Goal: Transaction & Acquisition: Purchase product/service

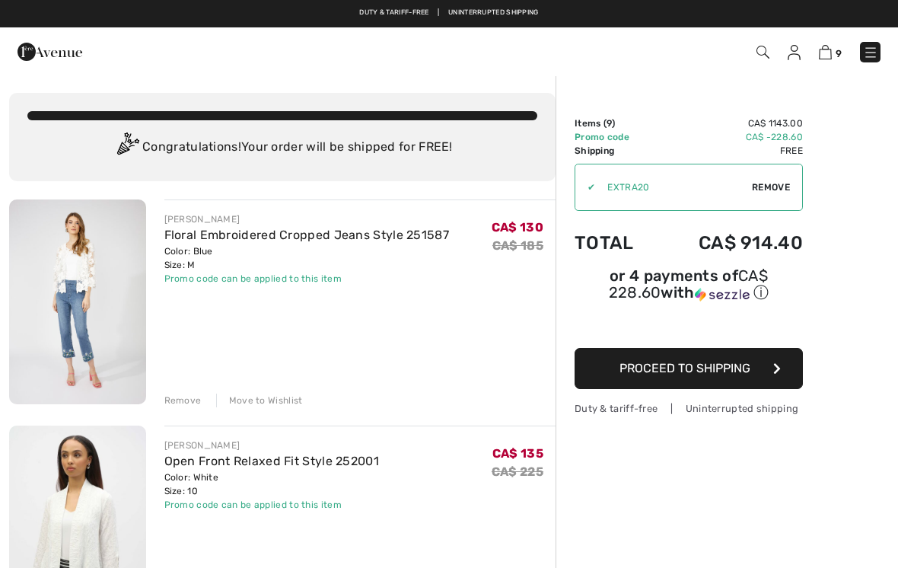
click at [280, 403] on div "Move to Wishlist" at bounding box center [259, 400] width 87 height 14
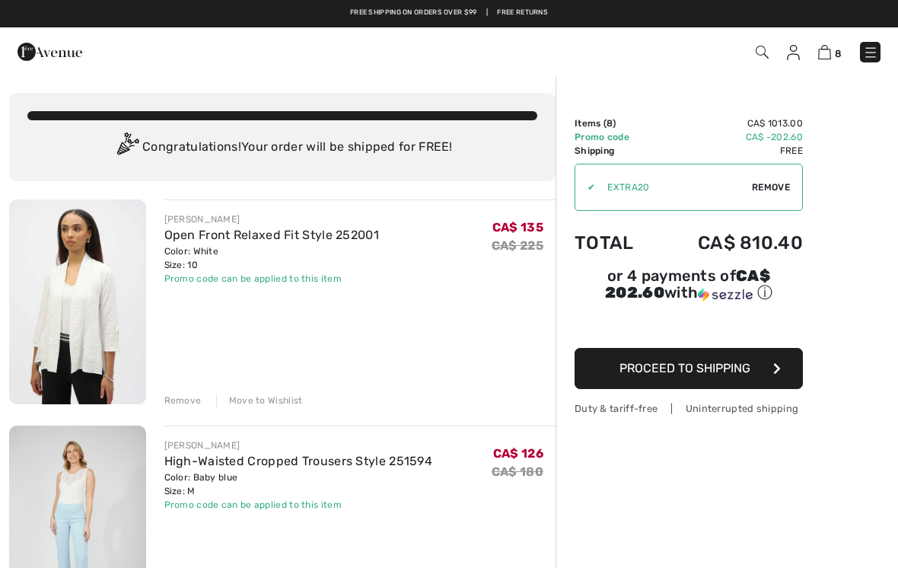
click at [290, 397] on div "Move to Wishlist" at bounding box center [259, 400] width 87 height 14
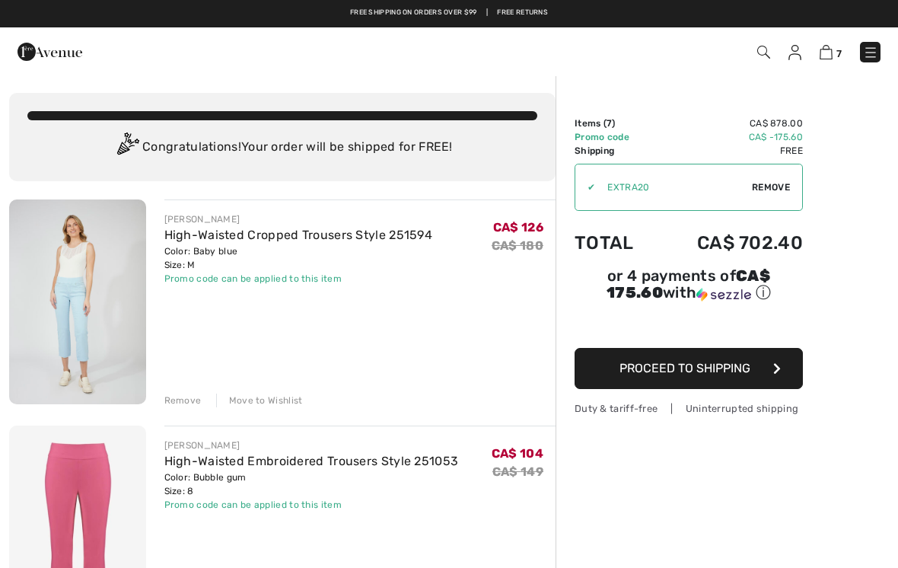
click at [280, 398] on div "Move to Wishlist" at bounding box center [259, 400] width 87 height 14
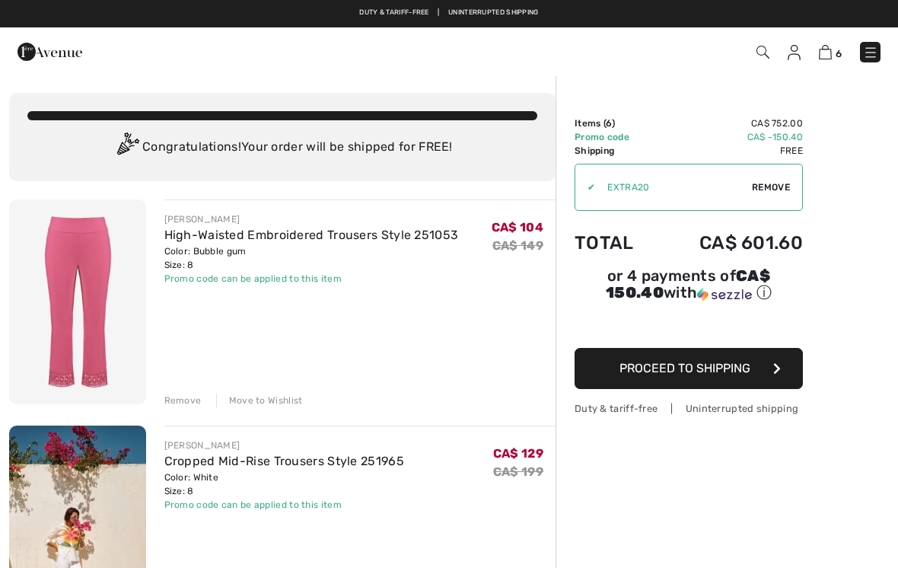
click at [281, 404] on div "Move to Wishlist" at bounding box center [259, 400] width 87 height 14
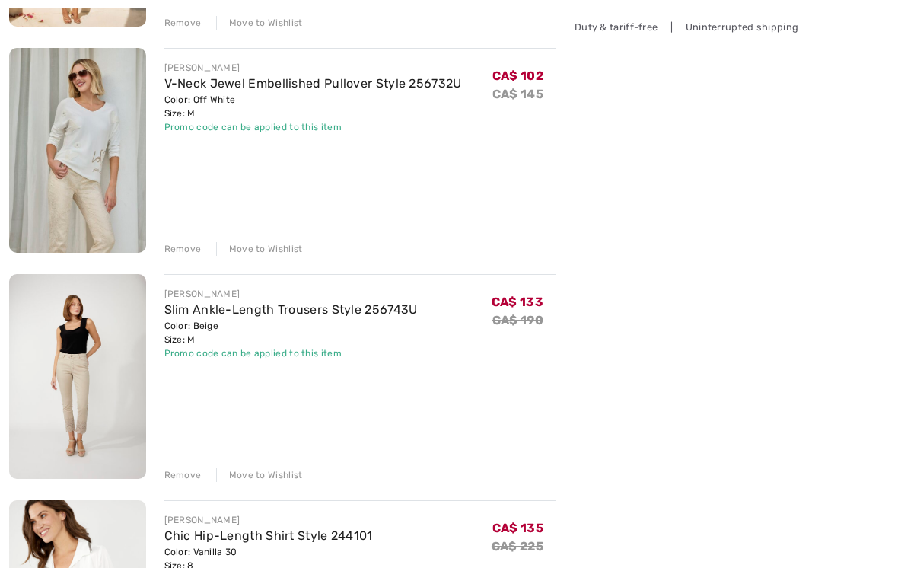
scroll to position [384, 0]
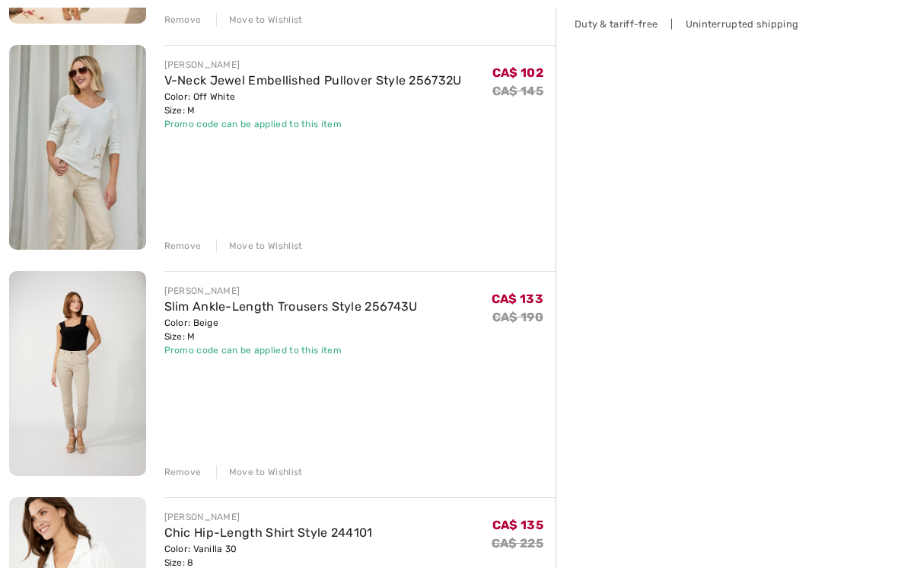
click at [275, 479] on div "JOSEPH RIBKOFF Cropped Mid-Rise Trousers Style 251965 Color: White Size: 8 Fina…" at bounding box center [282, 574] width 546 height 1519
click at [278, 472] on div "Move to Wishlist" at bounding box center [259, 472] width 87 height 14
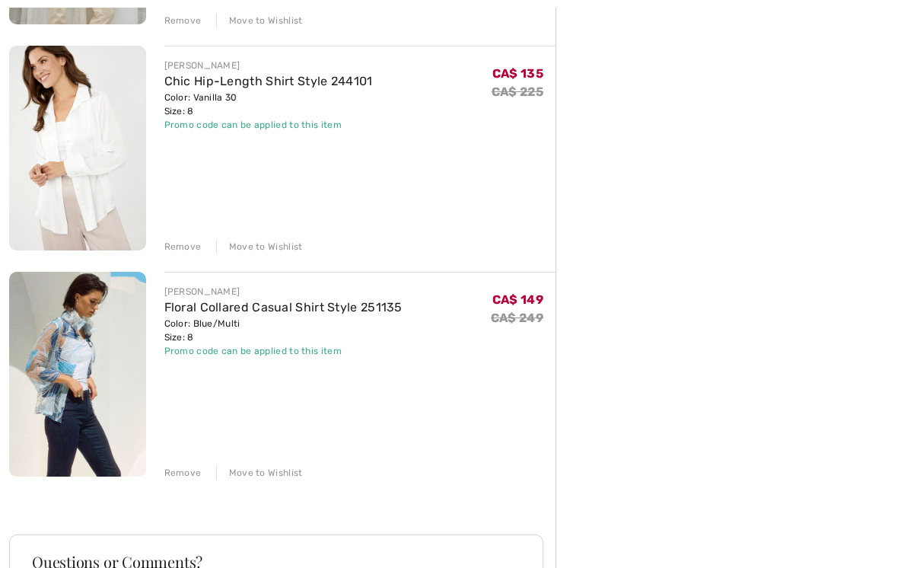
scroll to position [609, 0]
click at [272, 471] on div "Move to Wishlist" at bounding box center [259, 473] width 87 height 14
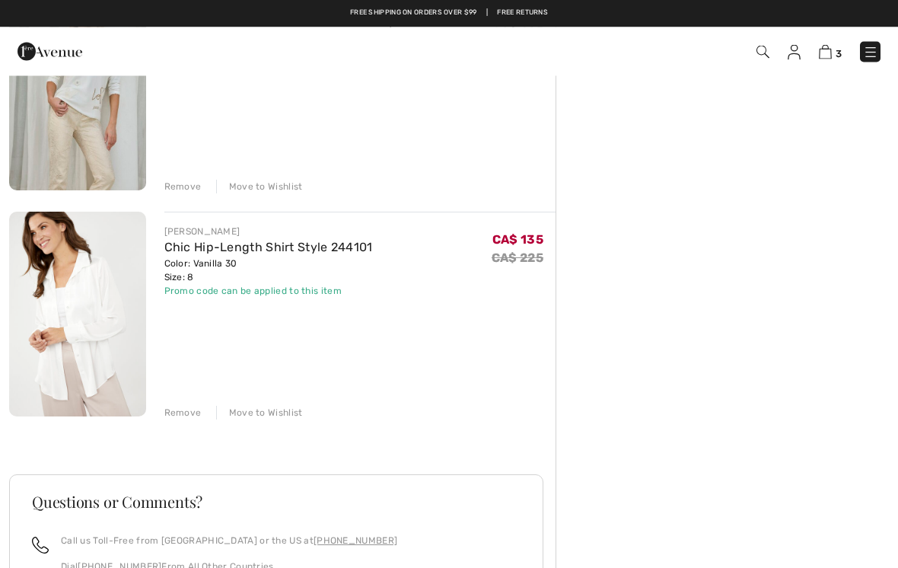
scroll to position [444, 0]
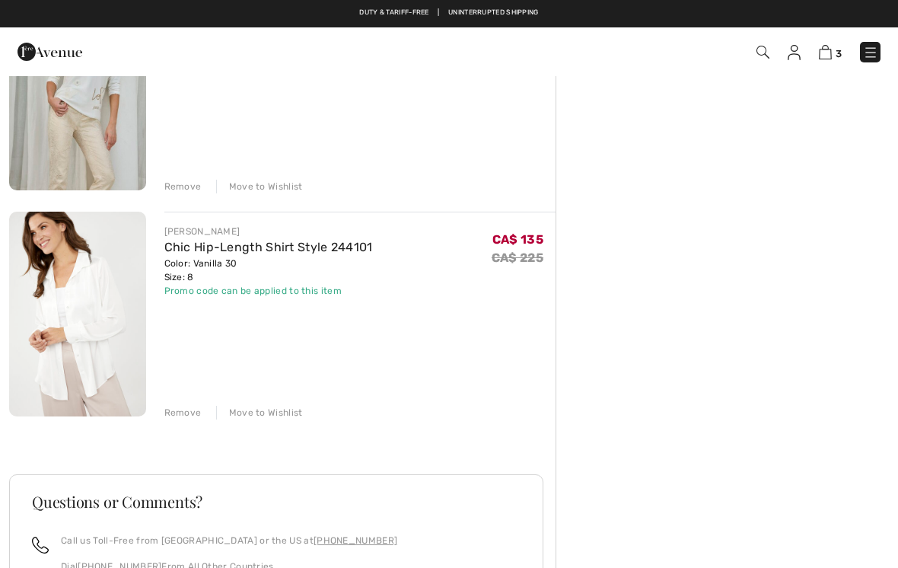
click at [88, 364] on img at bounding box center [77, 313] width 137 height 205
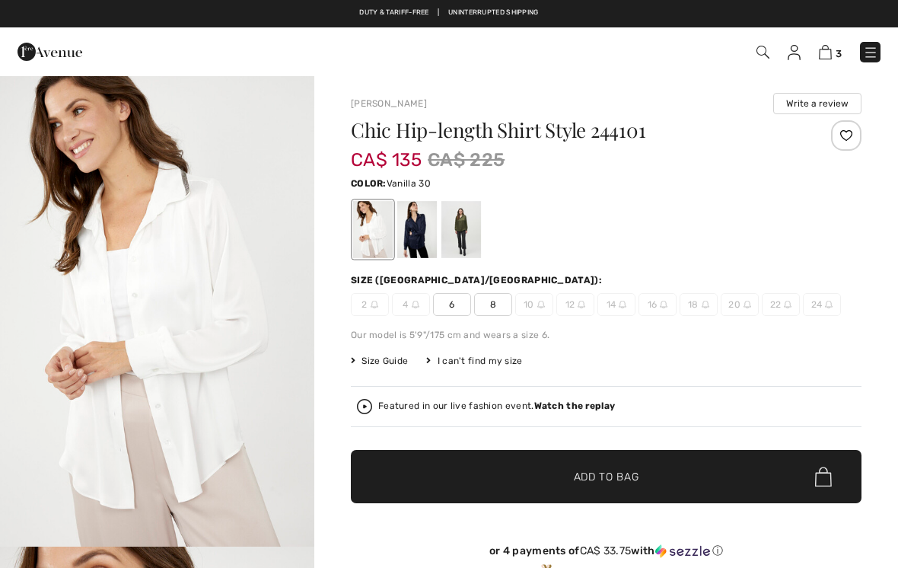
checkbox input "true"
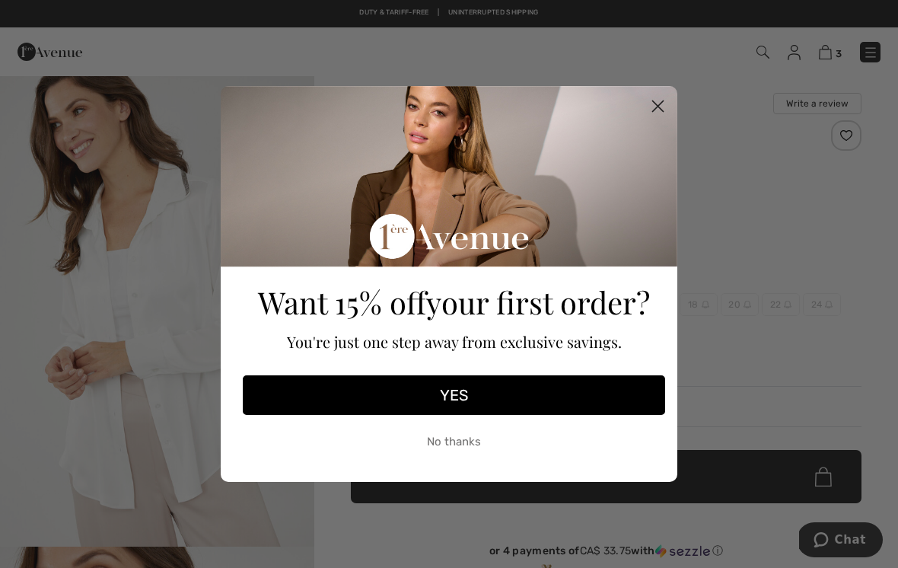
click at [246, 388] on button "YES" at bounding box center [454, 395] width 422 height 40
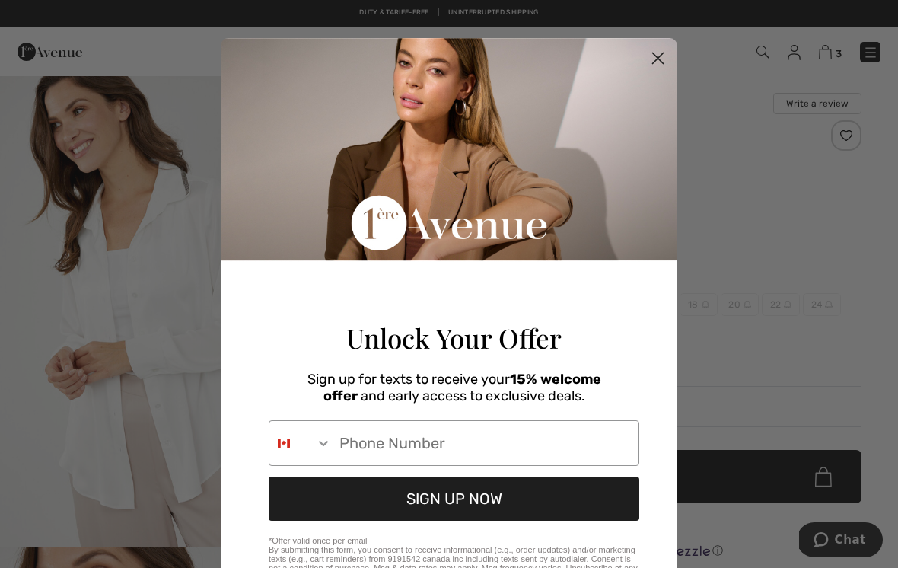
click at [659, 71] on circle "Close dialog" at bounding box center [657, 58] width 25 height 25
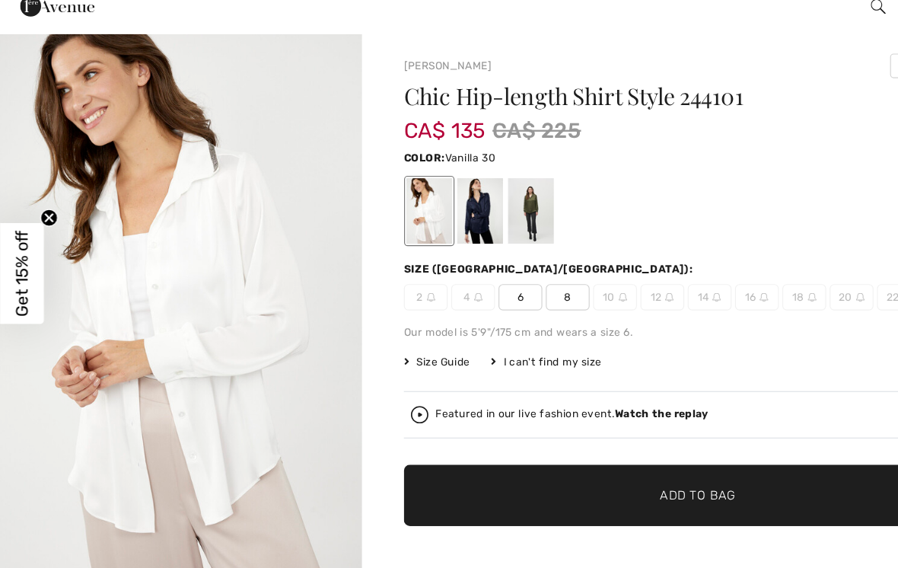
click at [218, 374] on img "1 / 5" at bounding box center [157, 311] width 314 height 472
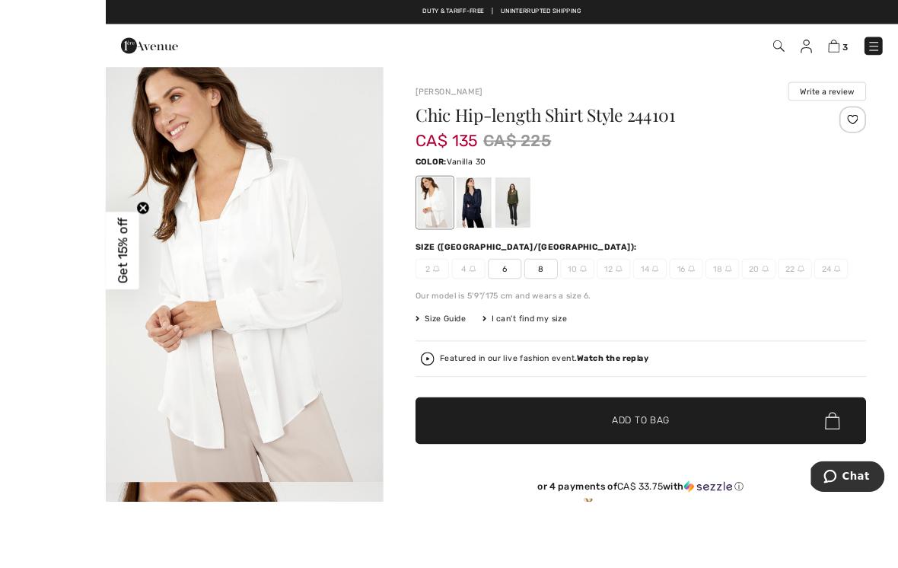
scroll to position [17, 0]
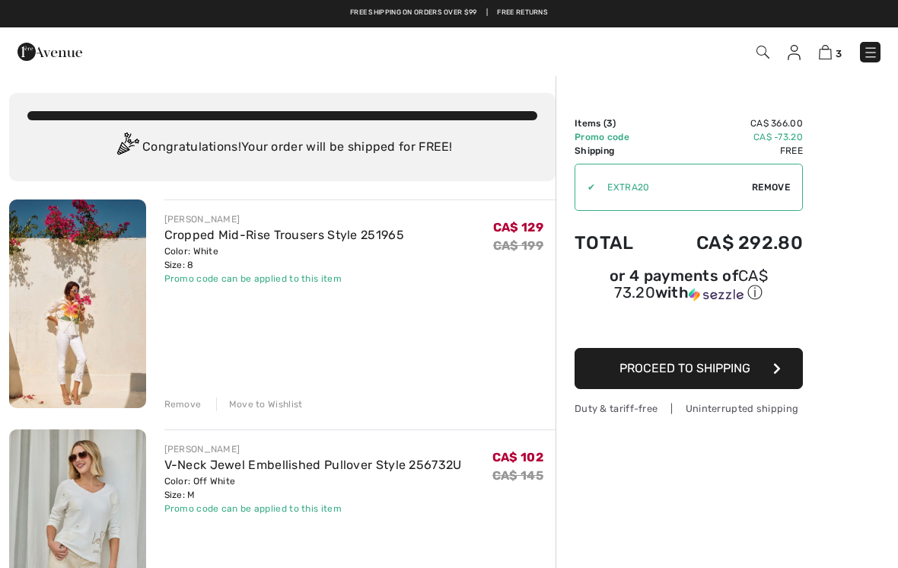
click at [877, 55] on img at bounding box center [870, 52] width 15 height 15
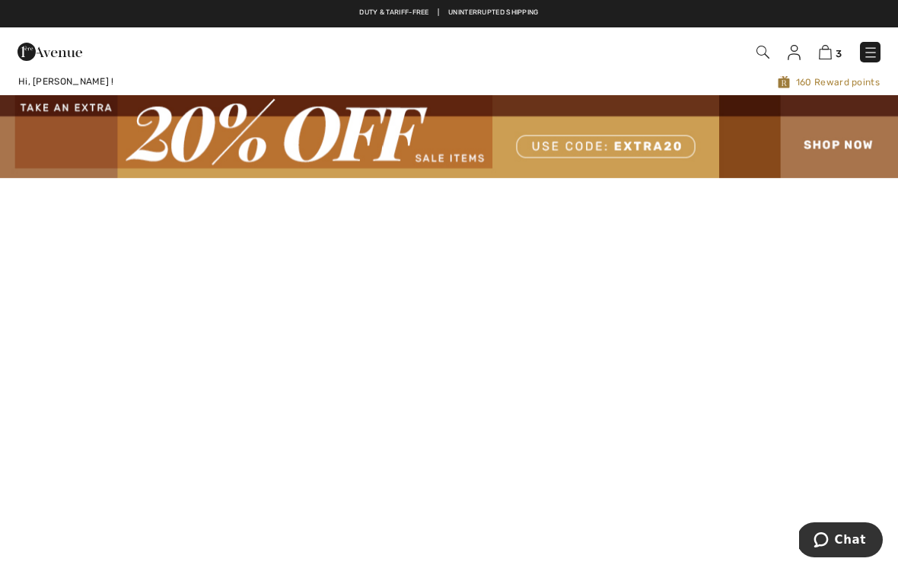
click at [795, 52] on img at bounding box center [793, 52] width 13 height 15
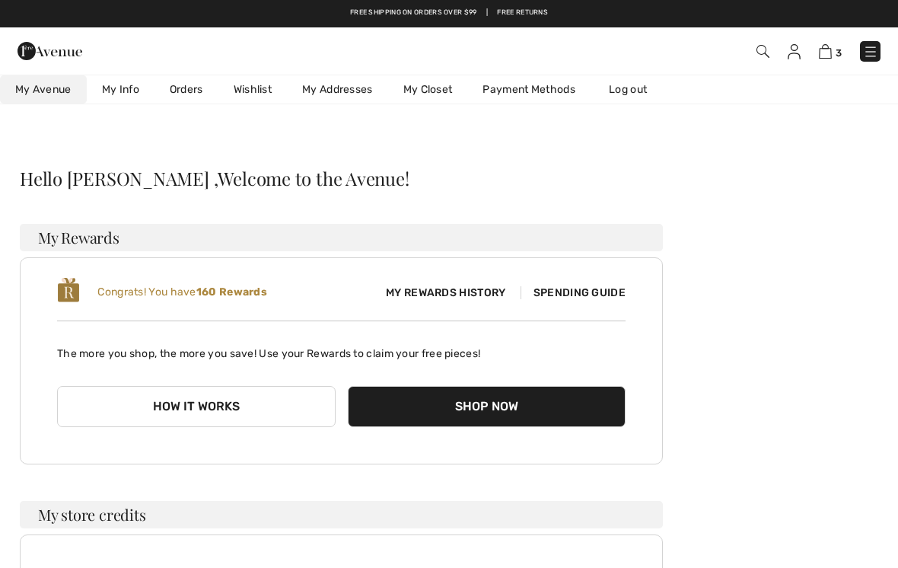
click at [251, 82] on link "Wishlist" at bounding box center [252, 89] width 68 height 28
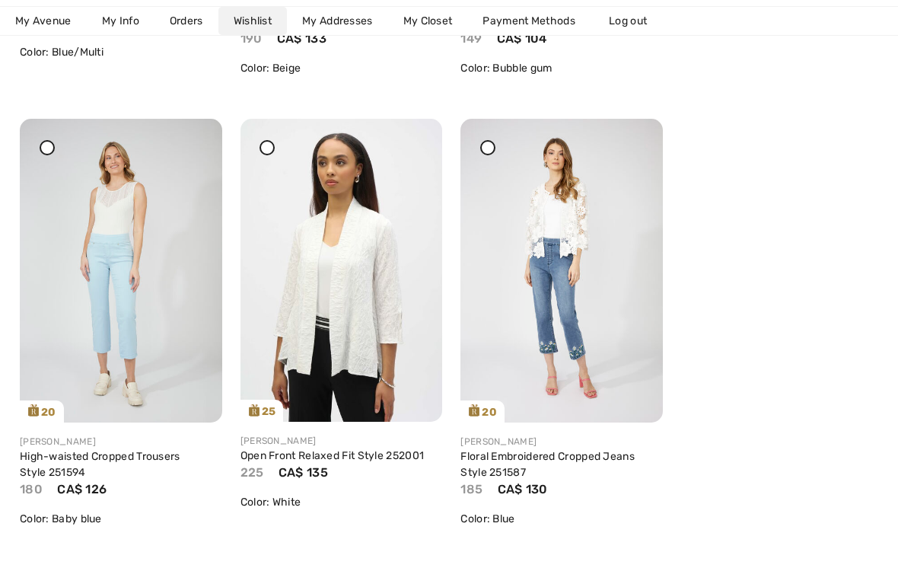
scroll to position [657, 0]
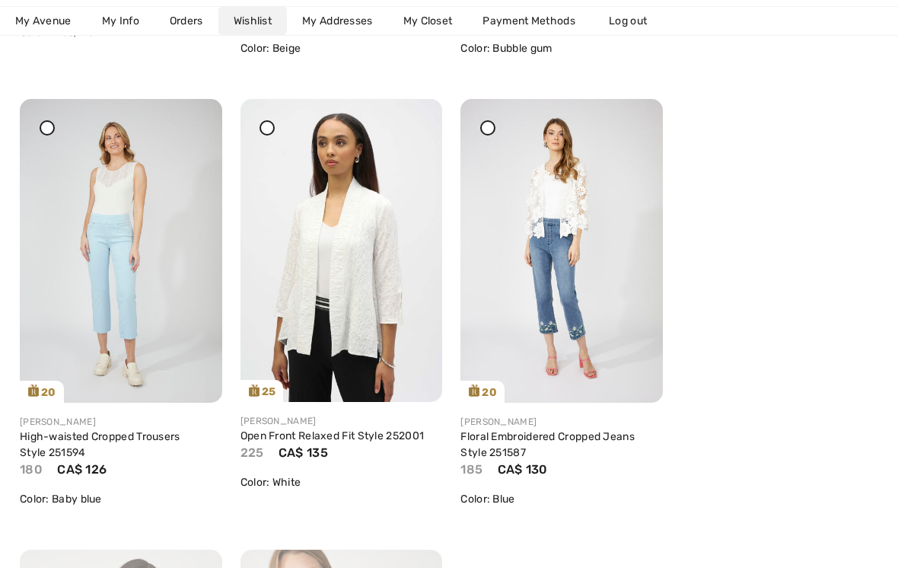
click at [360, 435] on link "Open Front Relaxed Fit Style 252001" at bounding box center [332, 435] width 184 height 13
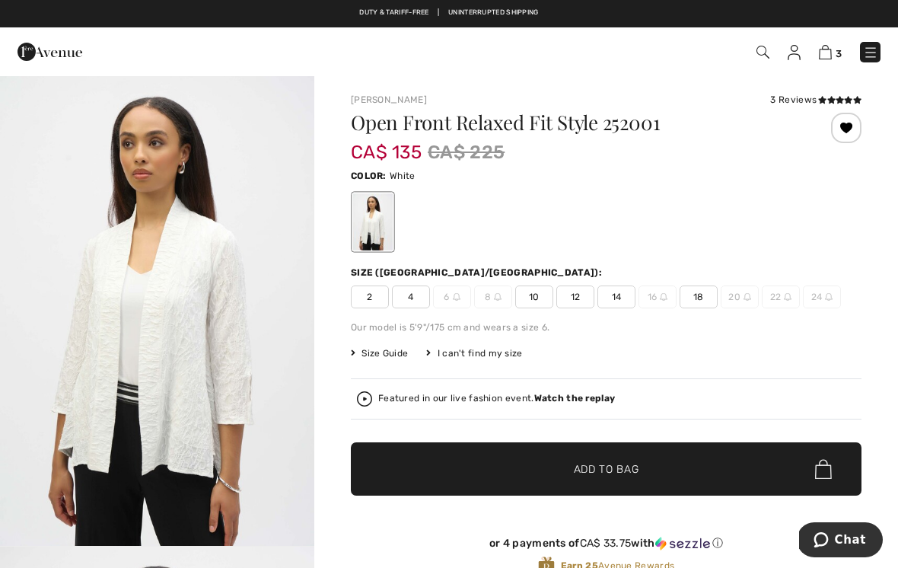
click at [286, 420] on img "1 / 4" at bounding box center [157, 310] width 314 height 471
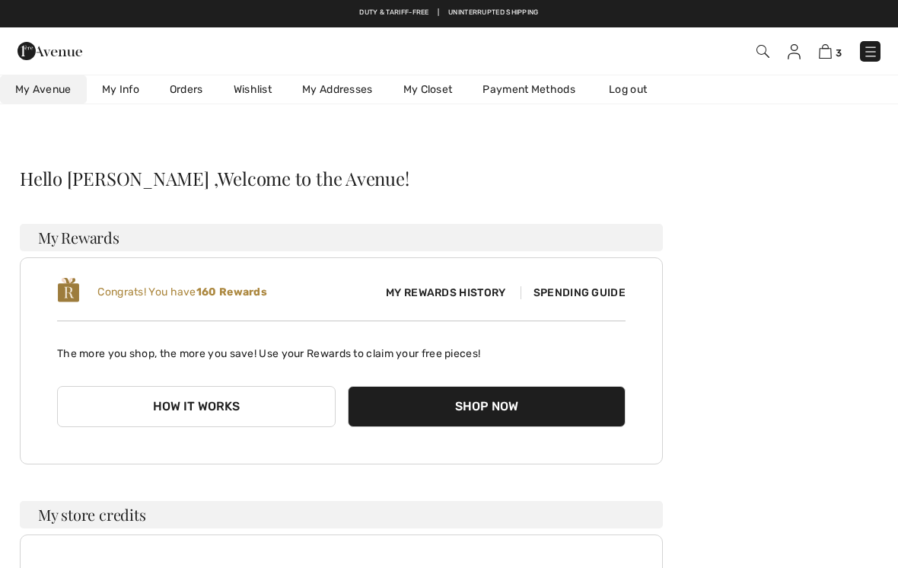
click at [819, 59] on img at bounding box center [825, 51] width 13 height 14
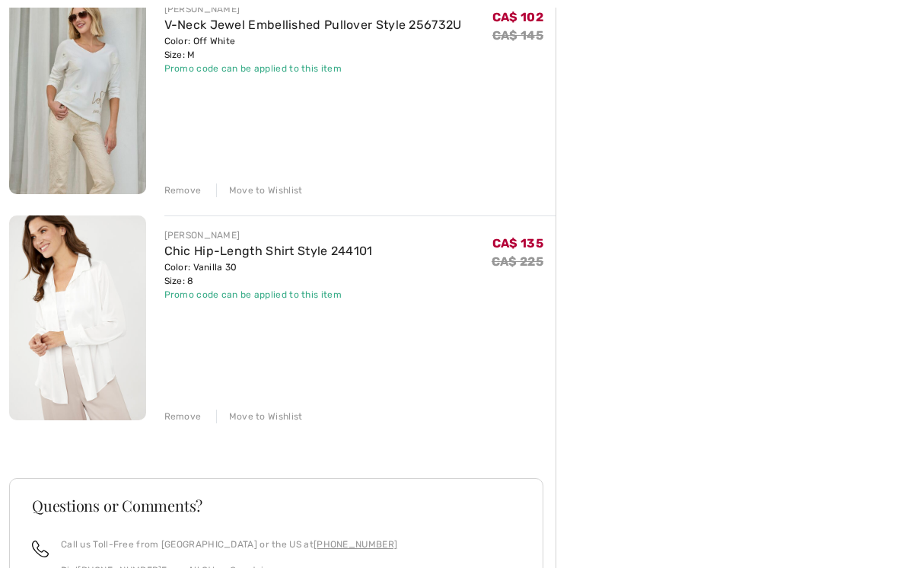
scroll to position [440, 0]
click at [270, 410] on div "Move to Wishlist" at bounding box center [259, 416] width 87 height 14
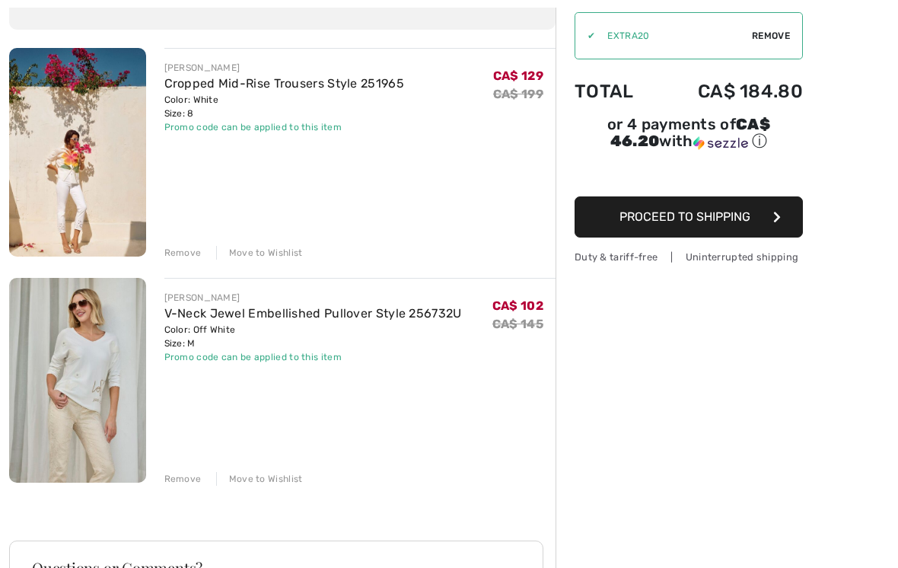
scroll to position [153, 0]
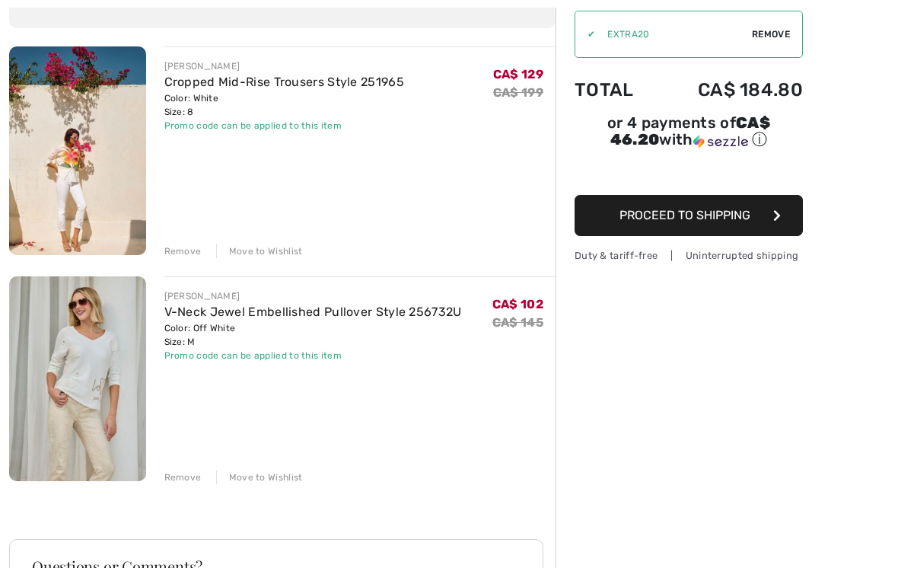
click at [89, 189] on img at bounding box center [77, 150] width 137 height 208
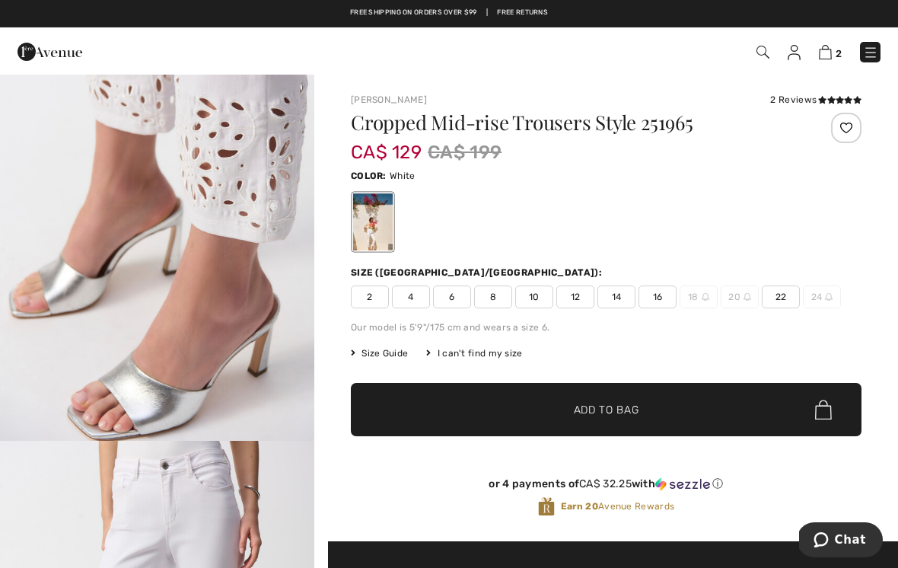
scroll to position [1053, 0]
